Goal: Find contact information: Find contact information

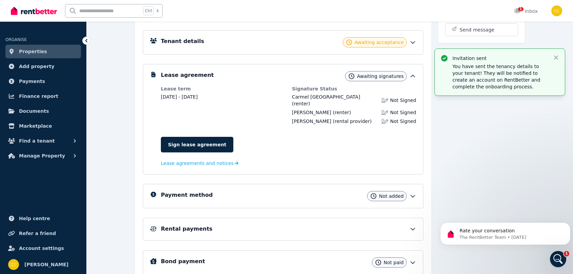
scroll to position [69, 0]
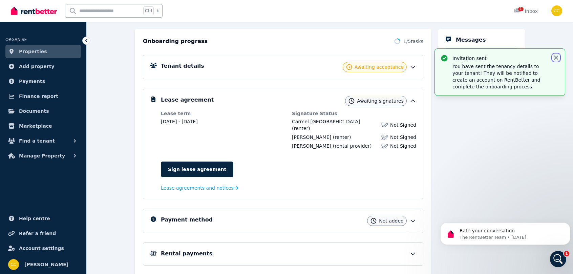
click at [555, 59] on icon "button" at bounding box center [555, 57] width 7 height 7
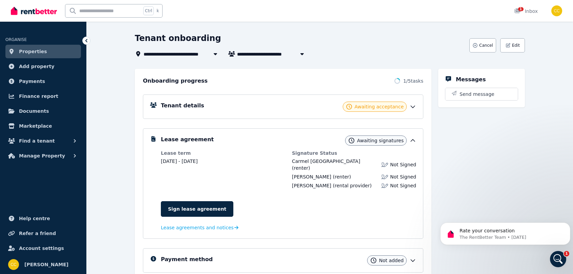
scroll to position [0, 0]
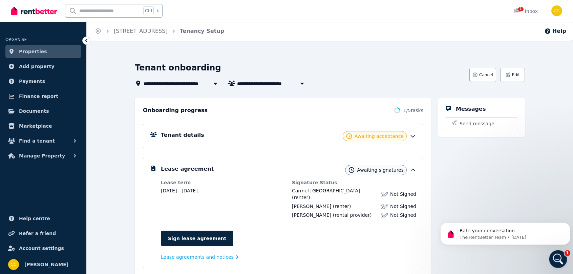
click at [561, 262] on div "Open Intercom Messenger" at bounding box center [557, 258] width 22 height 22
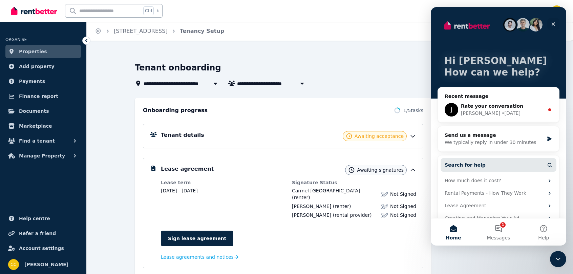
scroll to position [12, 0]
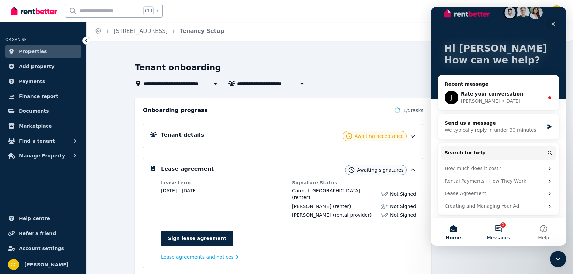
click at [496, 234] on button "1 Messages" at bounding box center [497, 231] width 45 height 27
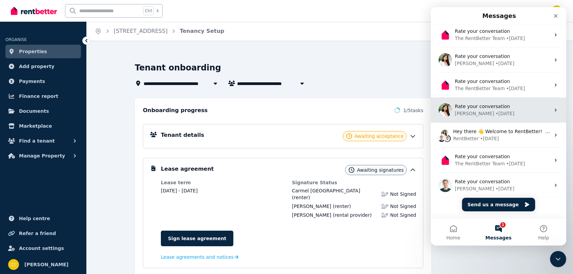
scroll to position [34, 0]
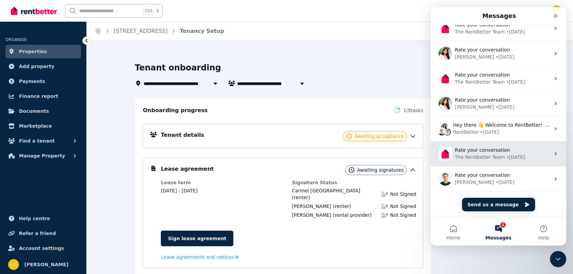
click at [489, 155] on div "The RentBetter Team" at bounding box center [479, 157] width 50 height 7
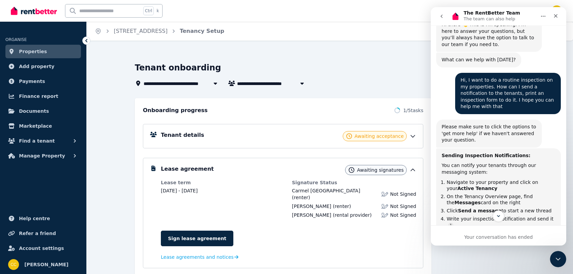
scroll to position [31, 0]
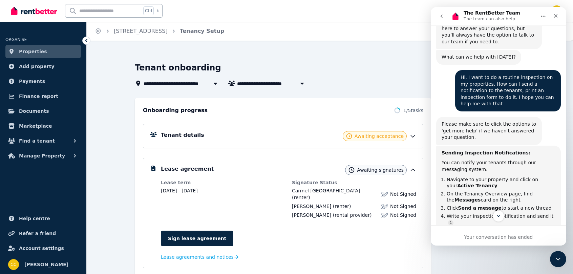
click at [441, 16] on icon "go back" at bounding box center [441, 16] width 2 height 3
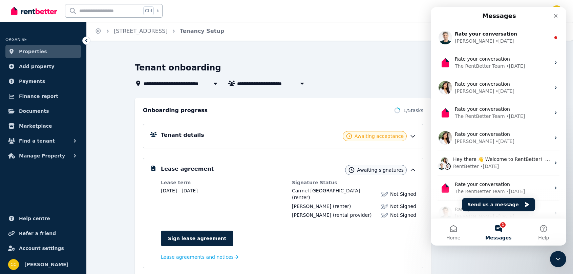
scroll to position [0, 0]
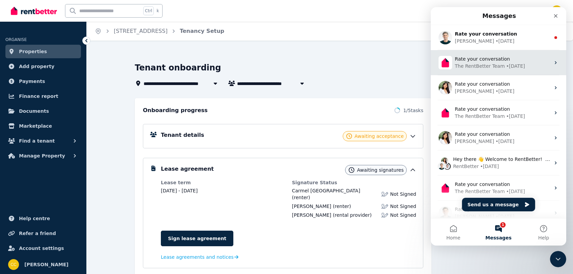
click at [481, 68] on div "The RentBetter Team" at bounding box center [479, 66] width 50 height 7
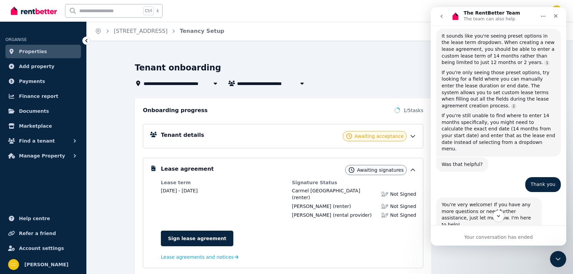
scroll to position [365, 0]
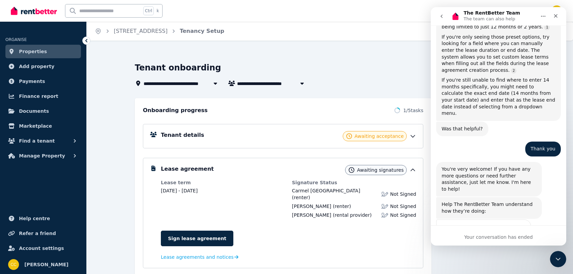
click at [445, 16] on button "go back" at bounding box center [441, 16] width 13 height 13
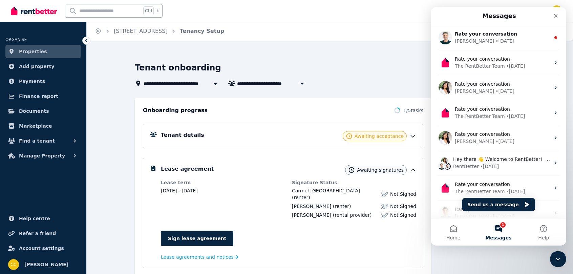
scroll to position [0, 0]
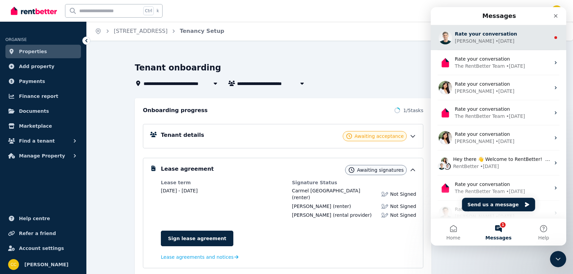
click at [489, 36] on span "Rate your conversation" at bounding box center [485, 33] width 62 height 5
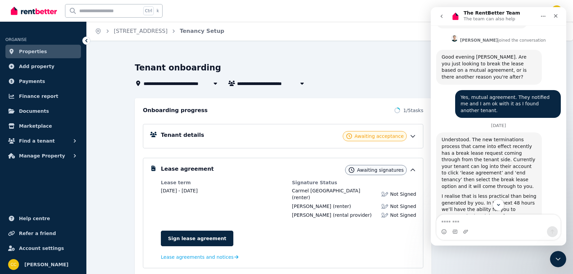
scroll to position [693, 0]
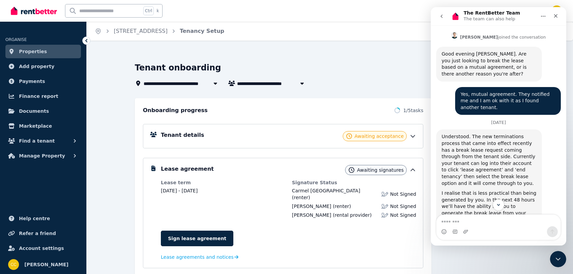
click at [506, 190] on div "I realise that is less practical than being generated by you. In the next 48 ho…" at bounding box center [488, 213] width 95 height 46
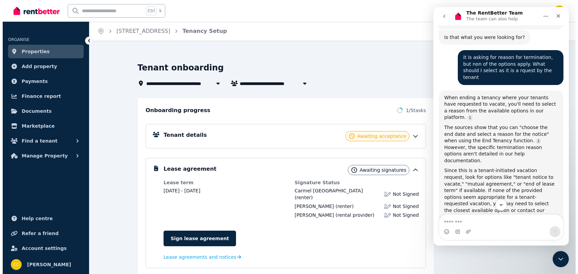
scroll to position [275, 0]
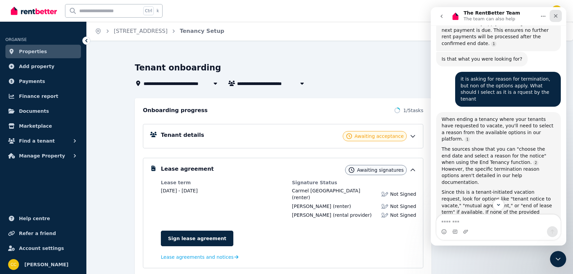
click at [554, 18] on icon "Close" at bounding box center [555, 15] width 5 height 5
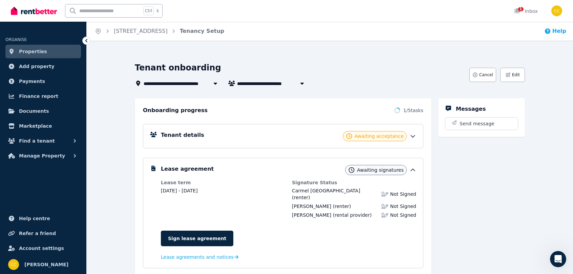
click at [556, 32] on button "Help" at bounding box center [555, 31] width 22 height 8
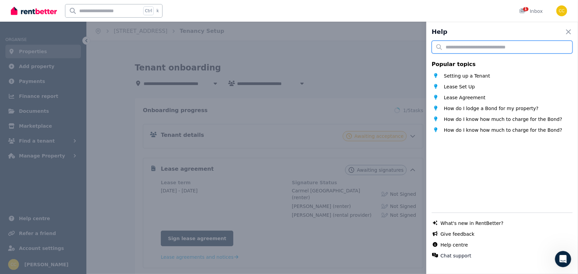
click at [520, 49] on input "text" at bounding box center [501, 47] width 141 height 13
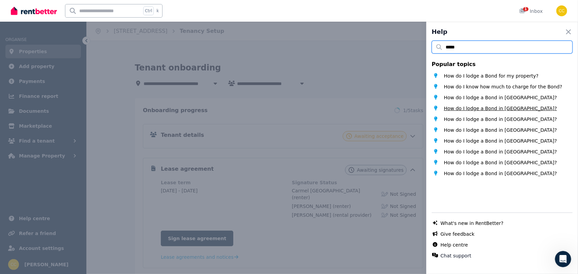
type input "****"
click at [499, 109] on span "How do I lodge a Bond in [GEOGRAPHIC_DATA]?" at bounding box center [500, 108] width 113 height 7
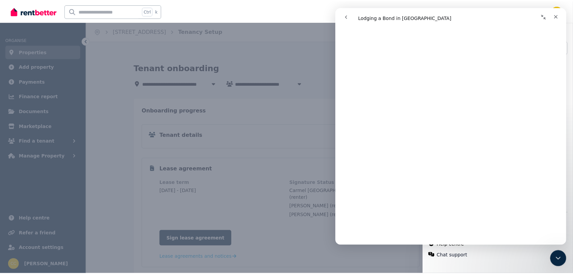
scroll to position [228, 0]
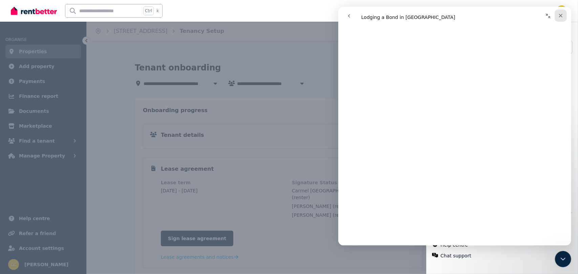
click at [560, 21] on div "Close" at bounding box center [560, 15] width 12 height 12
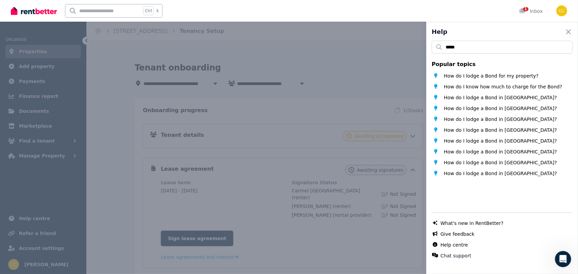
click at [376, 48] on div "Help Close panel **** Popular topics How do I lodge a Bond for my property? How…" at bounding box center [289, 137] width 578 height 274
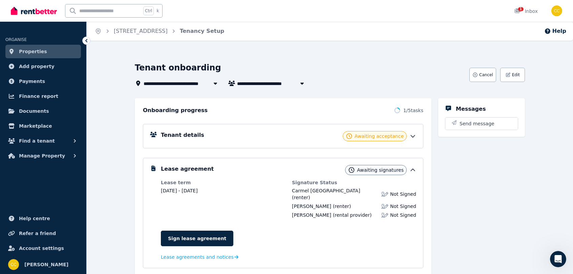
click at [286, 70] on div "Tenant onboarding" at bounding box center [300, 68] width 330 height 13
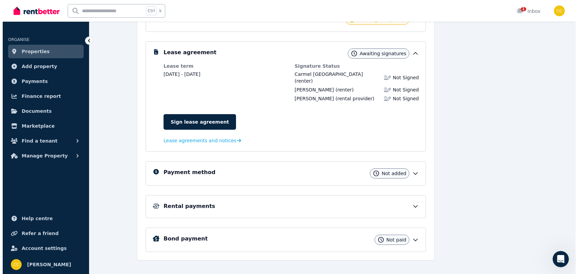
scroll to position [0, 0]
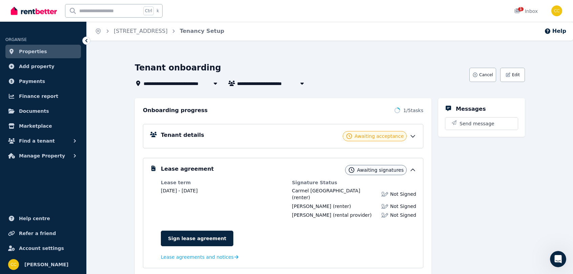
click at [175, 85] on span "[STREET_ADDRESS]" at bounding box center [172, 83] width 59 height 8
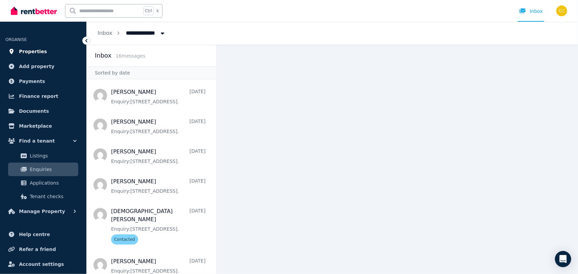
click at [33, 57] on link "Properties" at bounding box center [42, 52] width 75 height 14
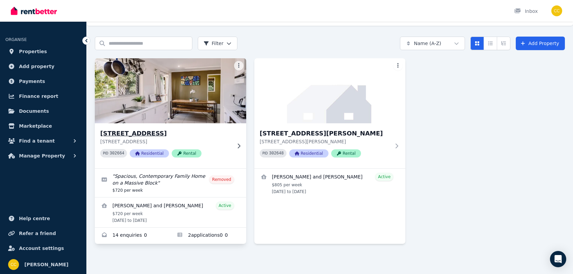
scroll to position [15, 0]
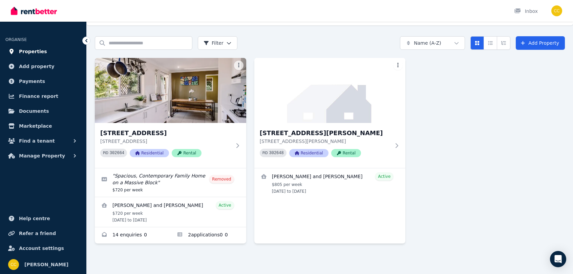
click at [30, 49] on span "Properties" at bounding box center [33, 51] width 28 height 8
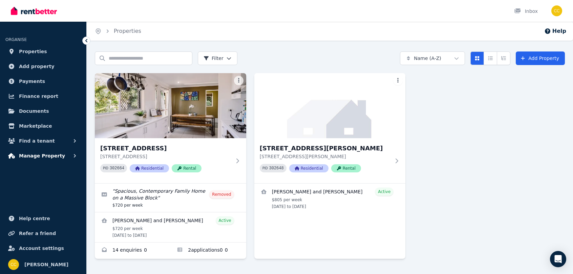
click at [46, 156] on span "Manage Property" at bounding box center [42, 156] width 46 height 8
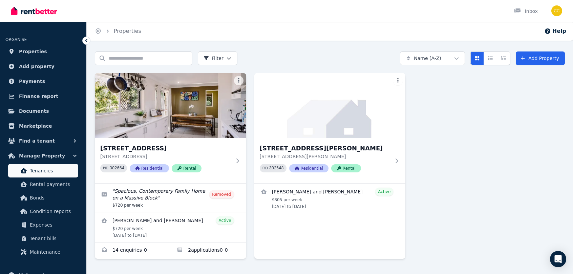
click at [43, 167] on span "Tenancies" at bounding box center [53, 171] width 46 height 8
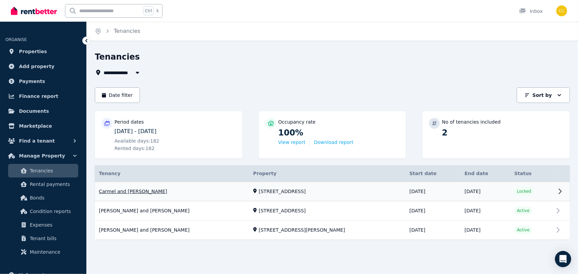
click at [559, 194] on link "View property details" at bounding box center [332, 191] width 475 height 19
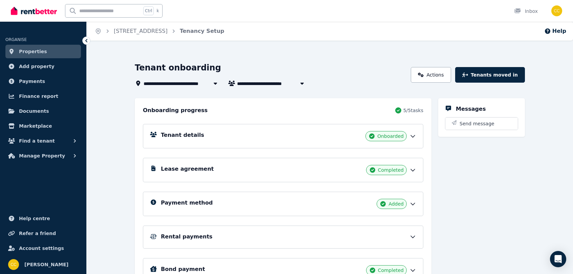
click at [321, 136] on div "Tenant details Onboarded" at bounding box center [288, 136] width 255 height 10
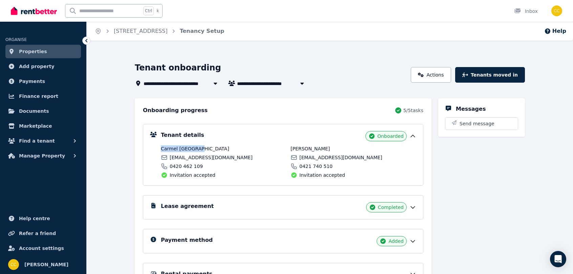
drag, startPoint x: 196, startPoint y: 149, endPoint x: 161, endPoint y: 149, distance: 35.5
click at [161, 149] on span "Carmel [GEOGRAPHIC_DATA]" at bounding box center [224, 148] width 126 height 7
copy span "Carmel [GEOGRAPHIC_DATA]"
drag, startPoint x: 233, startPoint y: 159, endPoint x: 170, endPoint y: 159, distance: 63.6
click at [170, 159] on div "carmelsarahjane@gmail.com" at bounding box center [224, 157] width 126 height 7
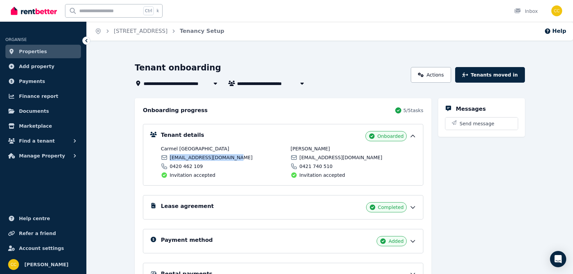
copy span "carmelsarahjane@gmail.com"
drag, startPoint x: 199, startPoint y: 165, endPoint x: 170, endPoint y: 167, distance: 29.1
click at [170, 167] on div "0420 462 109" at bounding box center [224, 166] width 126 height 7
copy span "0420 462 109"
click at [325, 148] on span "[PERSON_NAME]" at bounding box center [353, 148] width 126 height 7
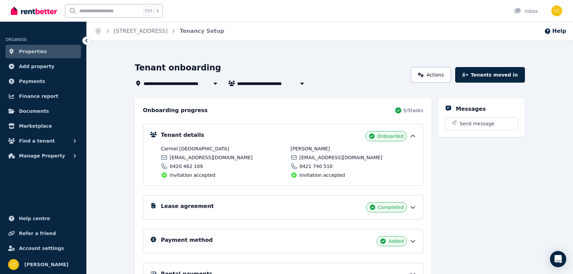
click at [325, 148] on span "[PERSON_NAME]" at bounding box center [353, 148] width 126 height 7
click at [310, 147] on span "[PERSON_NAME]" at bounding box center [353, 148] width 126 height 7
drag, startPoint x: 325, startPoint y: 148, endPoint x: 290, endPoint y: 147, distance: 34.9
click at [290, 147] on span "[PERSON_NAME]" at bounding box center [353, 148] width 126 height 7
copy span "[PERSON_NAME]"
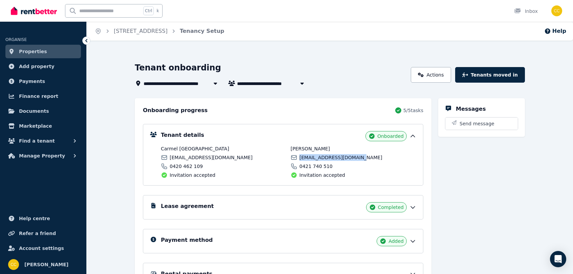
drag, startPoint x: 356, startPoint y: 158, endPoint x: 300, endPoint y: 159, distance: 55.5
click at [300, 159] on div "dcheshire1989@gmail.com" at bounding box center [353, 157] width 126 height 7
copy span "dcheshire1989@gmail.com"
drag, startPoint x: 330, startPoint y: 164, endPoint x: 300, endPoint y: 168, distance: 30.0
click at [300, 168] on div "0421 740 510" at bounding box center [353, 166] width 126 height 7
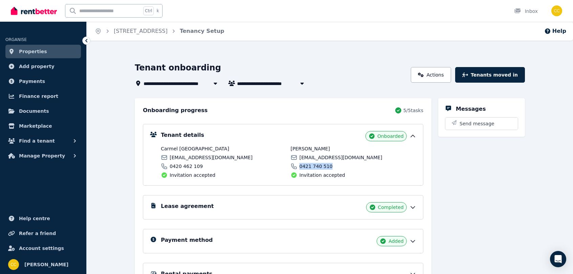
copy span "0421 740 510"
